Goal: Task Accomplishment & Management: Manage account settings

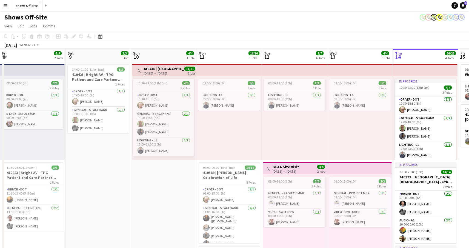
scroll to position [0, 194]
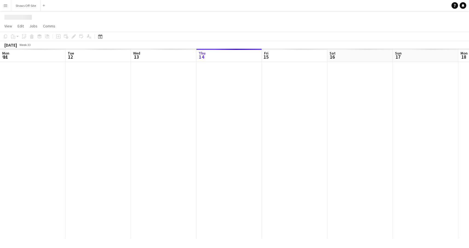
scroll to position [0, 131]
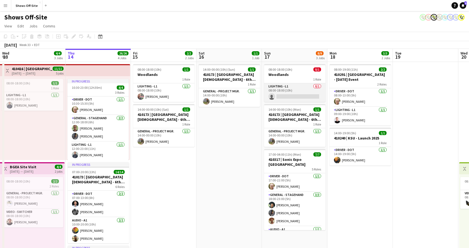
click at [293, 93] on app-card-role "Lighting - L1 0/1 08:00-18:00 (10h) single-neutral-actions" at bounding box center [294, 92] width 61 height 19
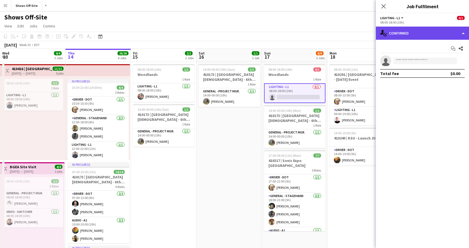
click at [429, 34] on div "single-neutral-actions-check-2 Confirmed" at bounding box center [422, 33] width 93 height 13
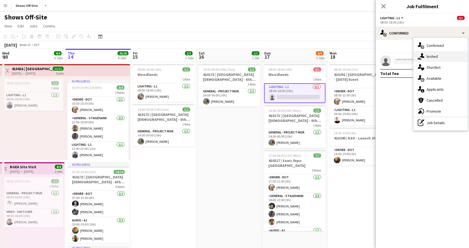
click at [432, 55] on div "single-neutral-actions-share-1 Invited" at bounding box center [440, 56] width 54 height 11
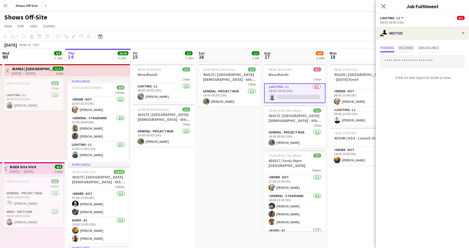
click at [408, 48] on span "Declined" at bounding box center [405, 48] width 15 height 4
click at [387, 47] on span "Pending" at bounding box center [387, 48] width 14 height 4
click at [407, 50] on span "Declined" at bounding box center [405, 48] width 15 height 4
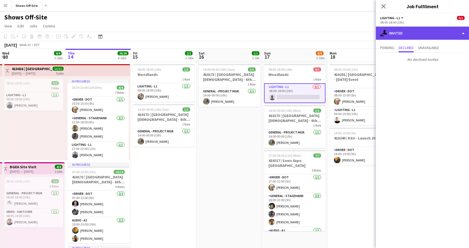
click at [406, 32] on div "single-neutral-actions-share-1 Invited" at bounding box center [422, 33] width 93 height 13
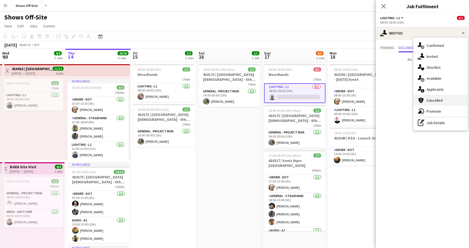
click at [426, 100] on div "cancellation Cancelled" at bounding box center [440, 100] width 54 height 11
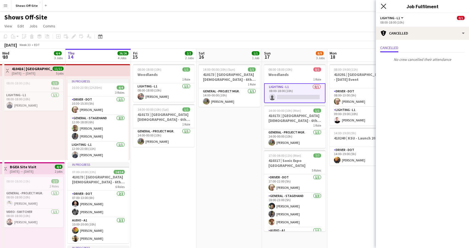
click at [383, 4] on app-icon "Close pop-in" at bounding box center [383, 6] width 8 height 8
